Goal: Information Seeking & Learning: Learn about a topic

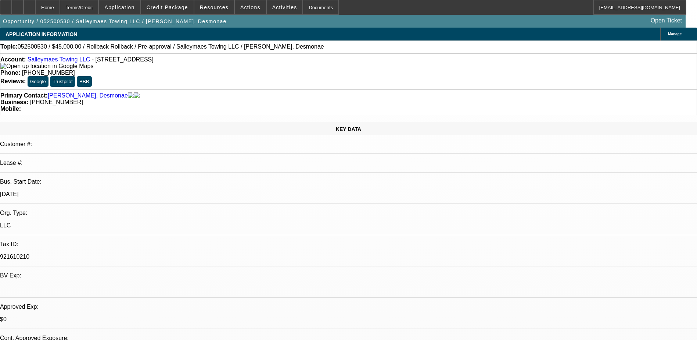
select select "0.1"
select select "2"
select select "0.1"
select select "0"
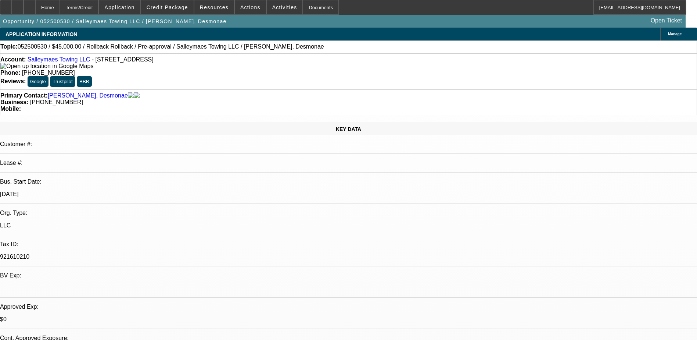
select select "0.1"
select select "0"
select select "0.1"
select select "0"
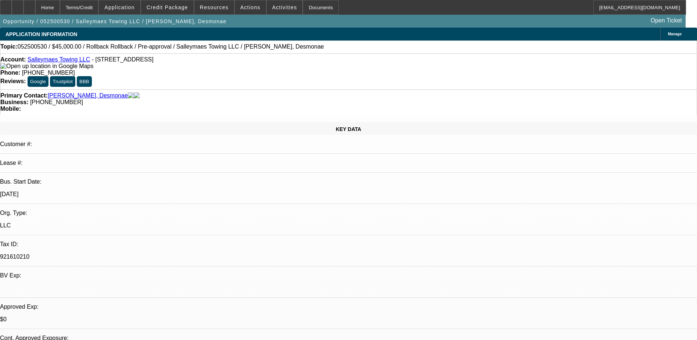
select select "0"
select select "0.1"
select select "1"
select select "2"
select select "4"
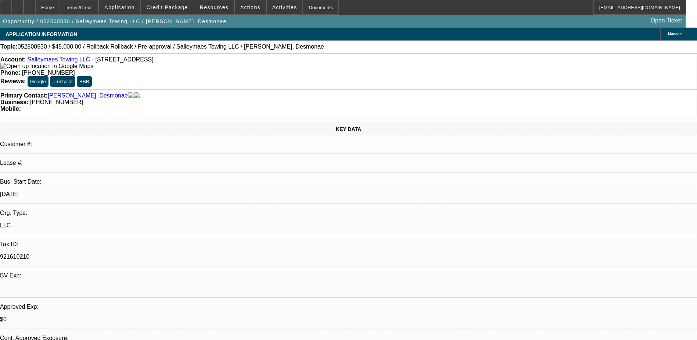
select select "1"
select select "3"
select select "4"
select select "1"
select select "3"
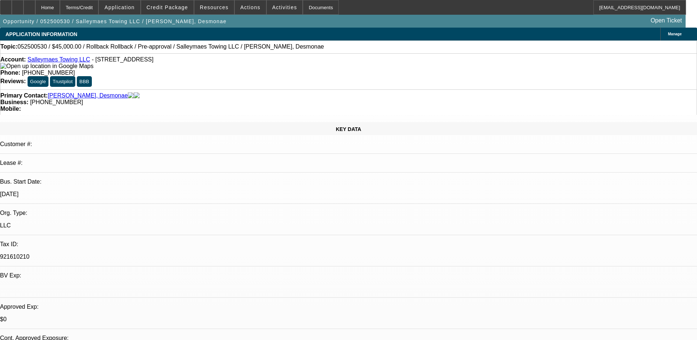
select select "4"
select select "1"
select select "3"
select select "4"
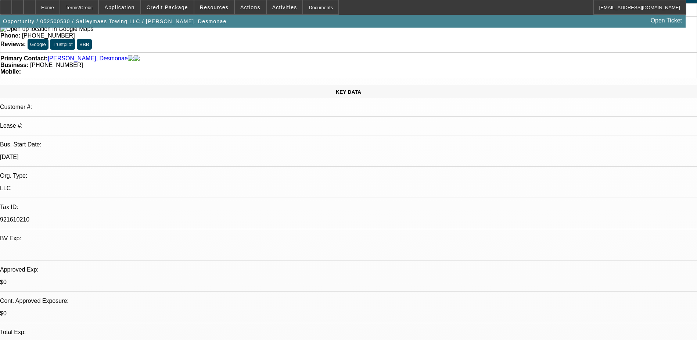
scroll to position [74, 0]
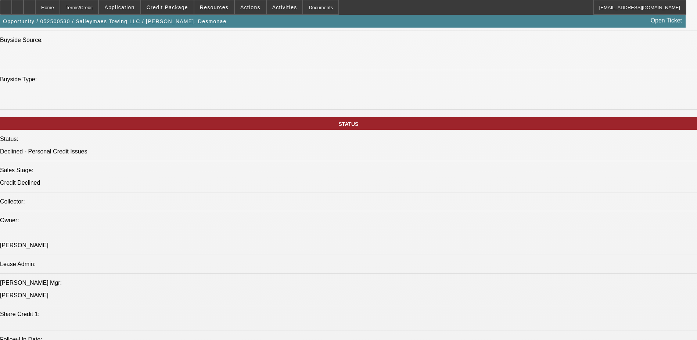
scroll to position [735, 0]
